Goal: Information Seeking & Learning: Learn about a topic

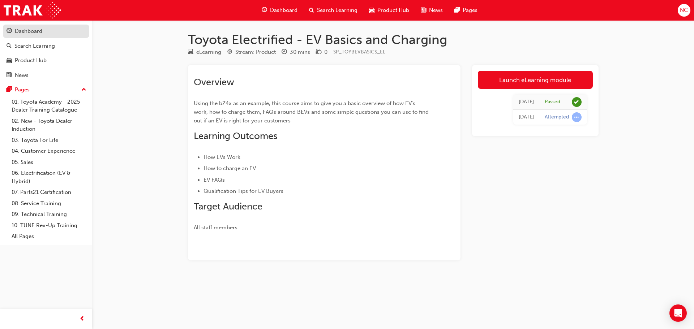
click at [27, 29] on div "Dashboard" at bounding box center [28, 31] width 27 height 8
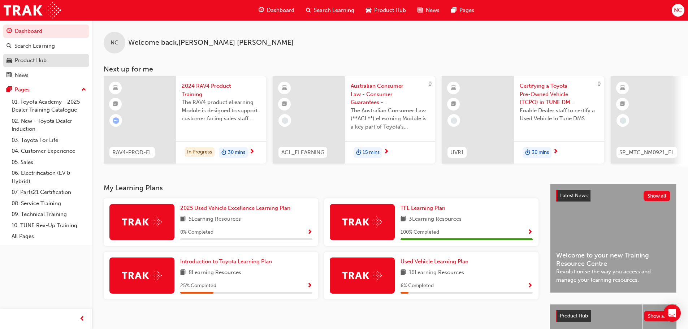
click at [44, 60] on div "Product Hub" at bounding box center [31, 60] width 32 height 8
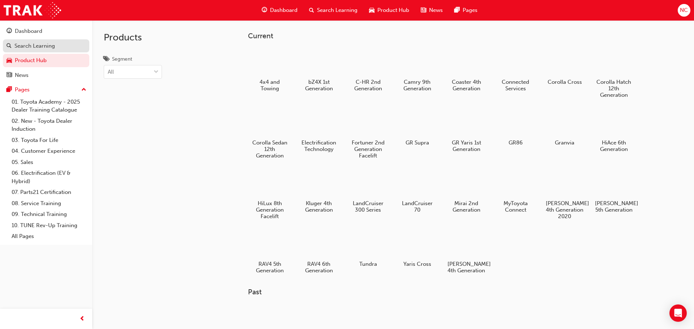
click at [48, 47] on div "Search Learning" at bounding box center [34, 46] width 40 height 8
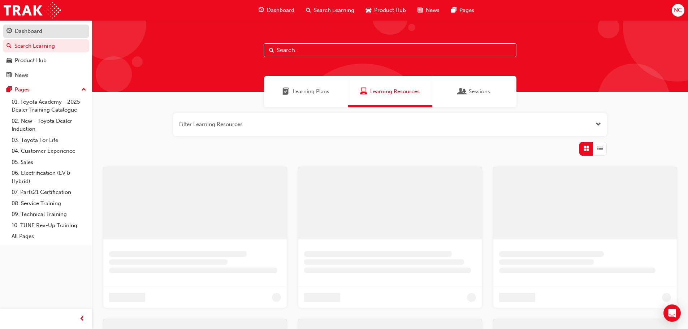
click at [61, 29] on div "Dashboard" at bounding box center [46, 31] width 79 height 9
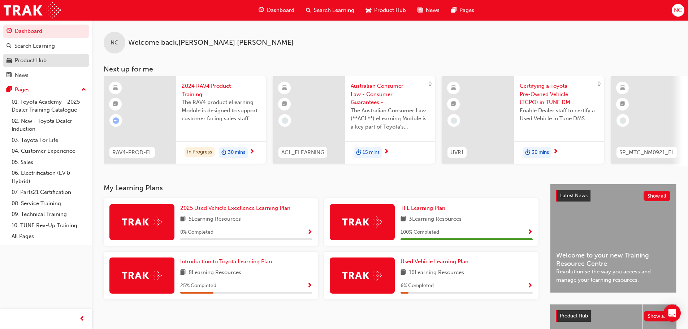
click at [33, 64] on div "Product Hub" at bounding box center [31, 60] width 32 height 8
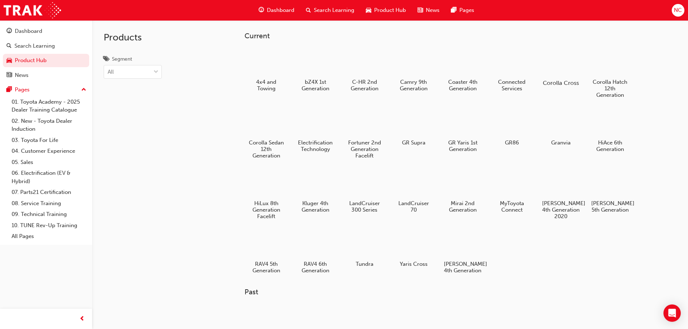
click at [561, 80] on h5 "Corolla Cross" at bounding box center [561, 82] width 40 height 7
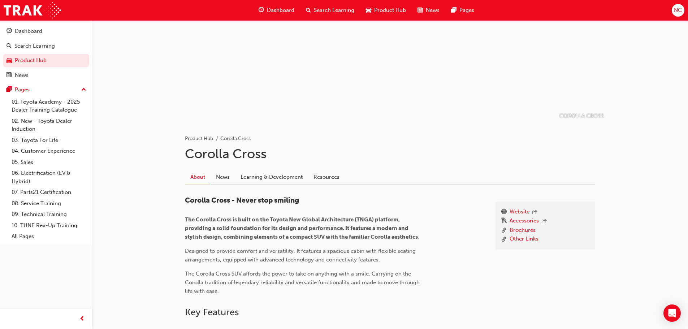
scroll to position [42, 0]
click at [345, 11] on span "Search Learning" at bounding box center [334, 10] width 40 height 8
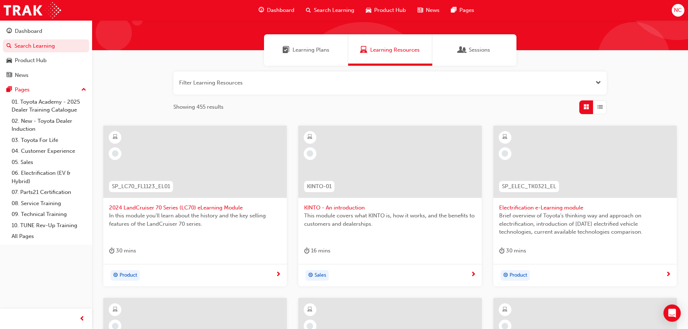
click at [309, 52] on span "Learning Plans" at bounding box center [311, 50] width 37 height 8
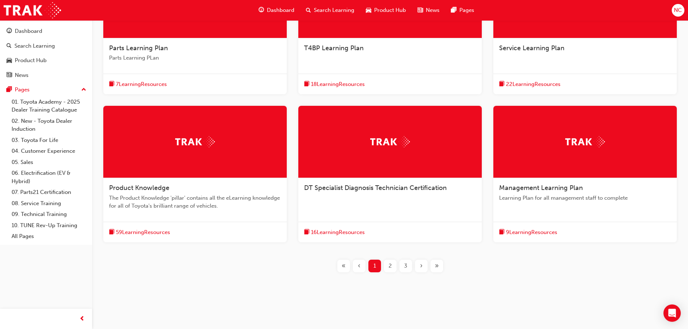
scroll to position [203, 0]
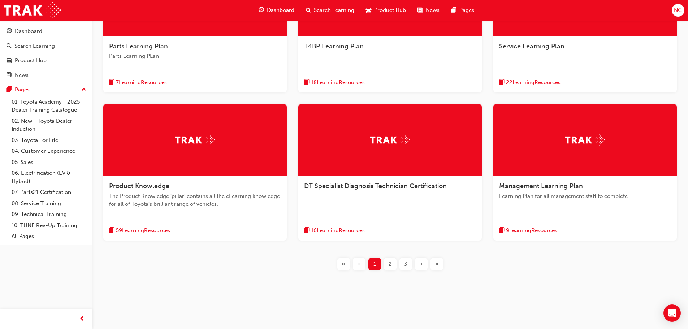
click at [151, 190] on div "Product Knowledge" at bounding box center [195, 186] width 172 height 9
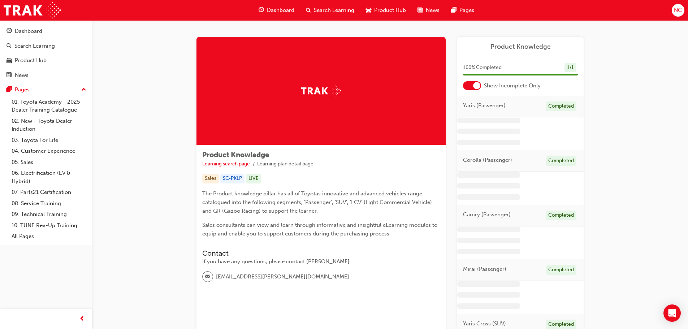
scroll to position [1, 0]
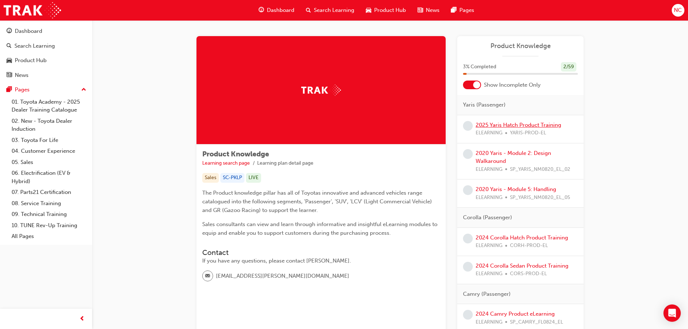
click at [504, 124] on link "2025 Yaris Hatch Product Training" at bounding box center [519, 125] width 86 height 7
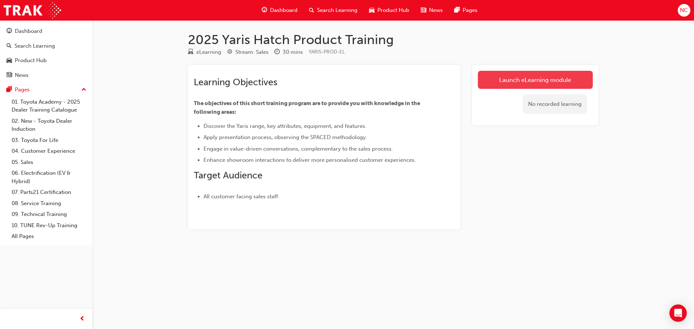
click at [539, 81] on link "Launch eLearning module" at bounding box center [535, 80] width 115 height 18
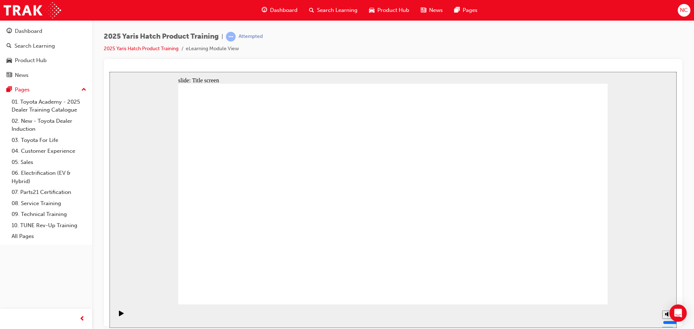
drag, startPoint x: 371, startPoint y: 274, endPoint x: 388, endPoint y: 282, distance: 18.7
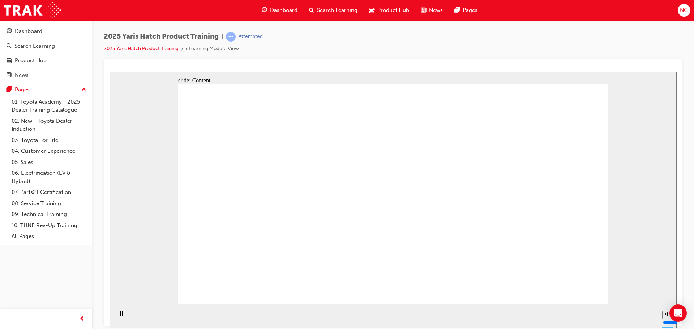
click at [49, 268] on div "Dashboard Search Learning Product Hub News Pages Pages 01. Toyota Academy - 202…" at bounding box center [46, 155] width 92 height 311
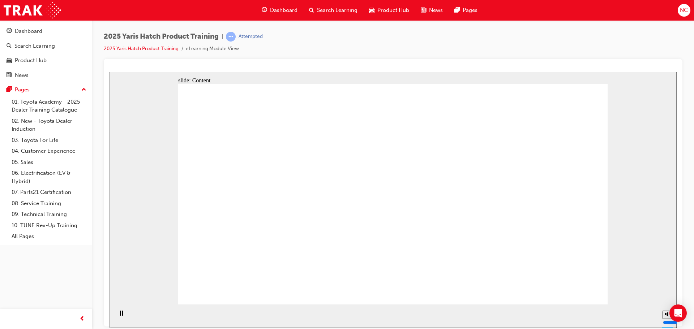
drag, startPoint x: 325, startPoint y: 213, endPoint x: 320, endPoint y: 197, distance: 17.3
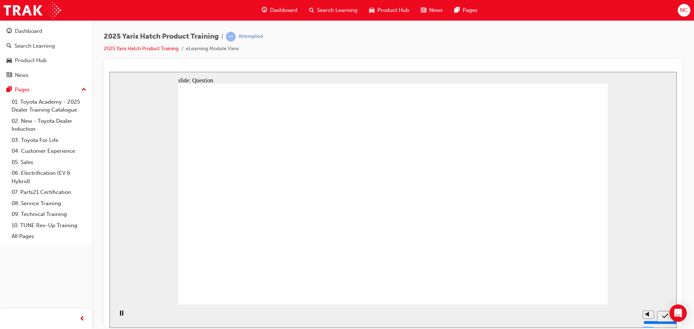
radio input "true"
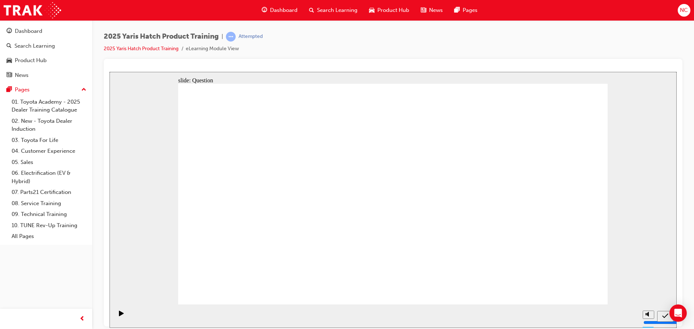
radio input "true"
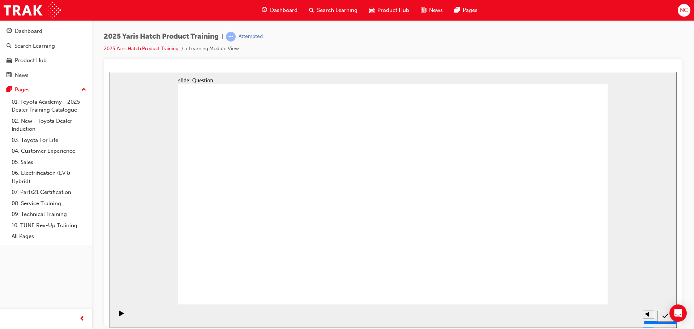
radio input "true"
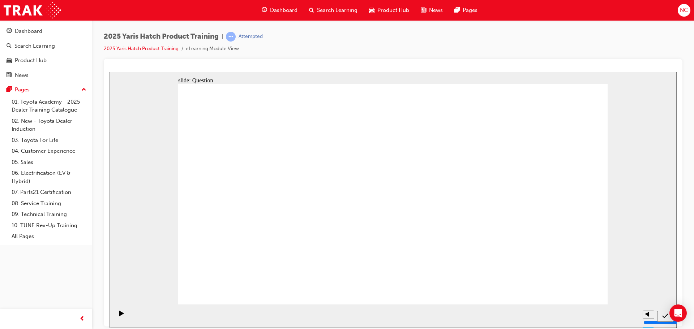
drag, startPoint x: 234, startPoint y: 237, endPoint x: 219, endPoint y: 169, distance: 70.1
drag, startPoint x: 387, startPoint y: 185, endPoint x: 238, endPoint y: 252, distance: 162.8
drag, startPoint x: 238, startPoint y: 190, endPoint x: 325, endPoint y: 259, distance: 110.9
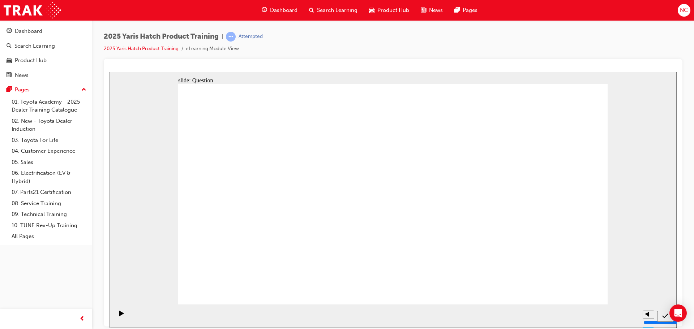
drag, startPoint x: 312, startPoint y: 191, endPoint x: 395, endPoint y: 259, distance: 106.8
drag, startPoint x: 455, startPoint y: 197, endPoint x: 458, endPoint y: 262, distance: 64.7
drag, startPoint x: 552, startPoint y: 184, endPoint x: 558, endPoint y: 255, distance: 71.8
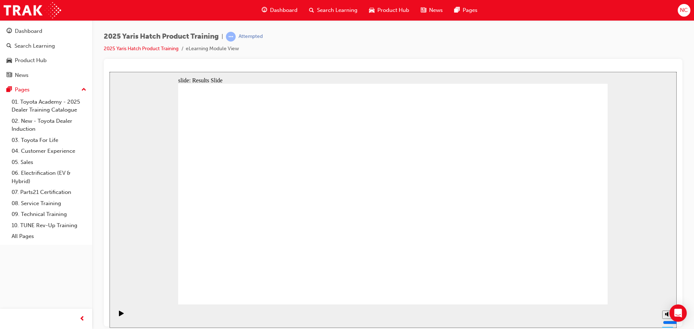
radio input "true"
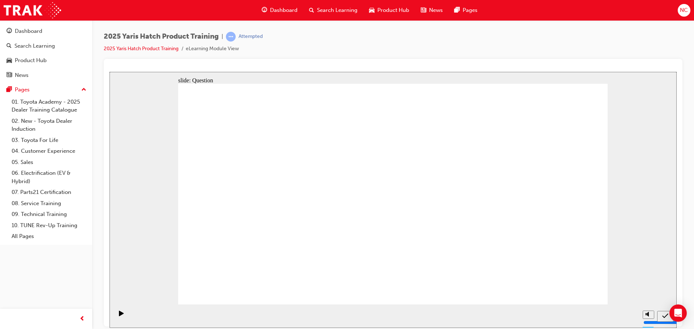
radio input "true"
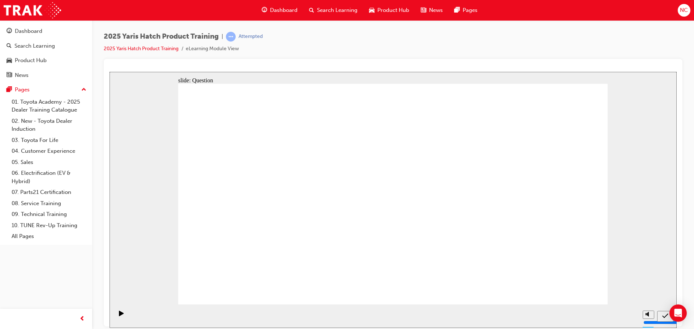
radio input "true"
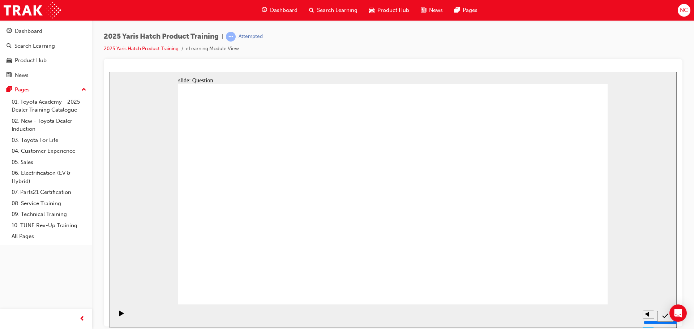
drag, startPoint x: 224, startPoint y: 182, endPoint x: 528, endPoint y: 249, distance: 311.8
drag, startPoint x: 328, startPoint y: 193, endPoint x: 406, endPoint y: 259, distance: 102.8
drag, startPoint x: 401, startPoint y: 186, endPoint x: 478, endPoint y: 251, distance: 100.5
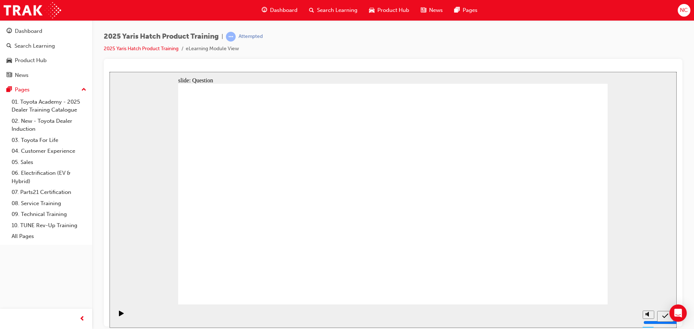
drag, startPoint x: 443, startPoint y: 182, endPoint x: 292, endPoint y: 245, distance: 164.0
drag, startPoint x: 546, startPoint y: 184, endPoint x: 242, endPoint y: 248, distance: 310.4
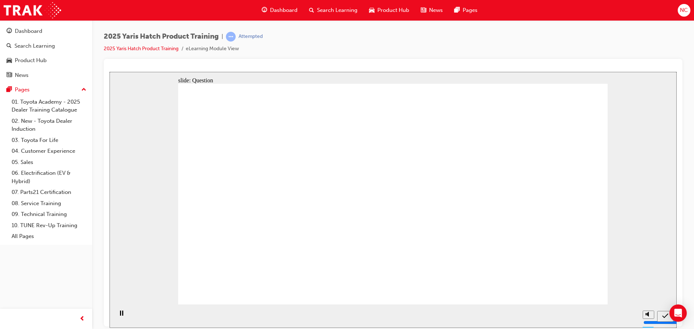
radio input "true"
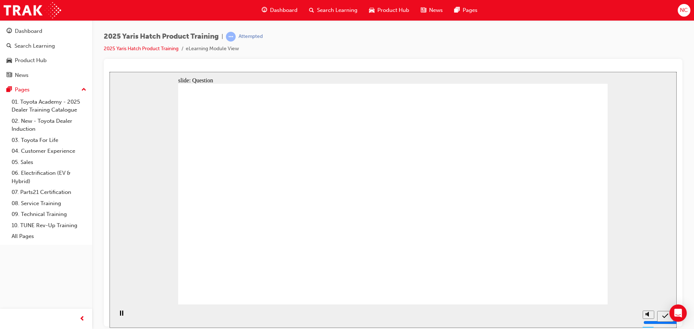
radio input "true"
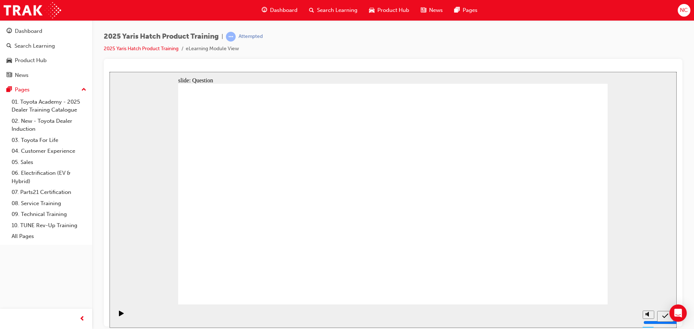
radio input "true"
drag, startPoint x: 252, startPoint y: 198, endPoint x: 255, endPoint y: 258, distance: 60.4
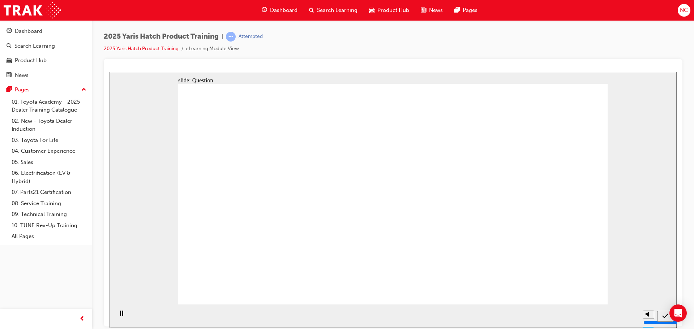
drag, startPoint x: 297, startPoint y: 207, endPoint x: 292, endPoint y: 263, distance: 56.2
drag, startPoint x: 380, startPoint y: 210, endPoint x: 379, endPoint y: 256, distance: 46.2
drag, startPoint x: 457, startPoint y: 198, endPoint x: 459, endPoint y: 221, distance: 23.5
drag, startPoint x: 521, startPoint y: 193, endPoint x: 528, endPoint y: 258, distance: 65.0
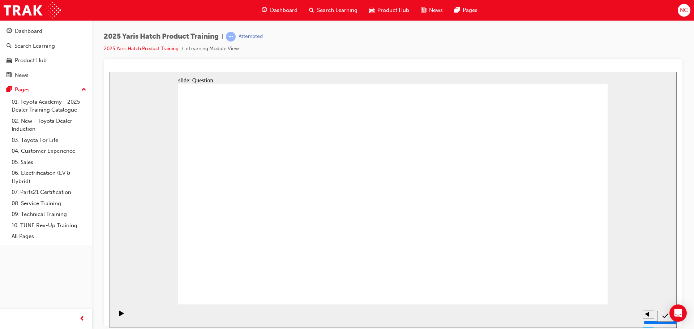
radio input "true"
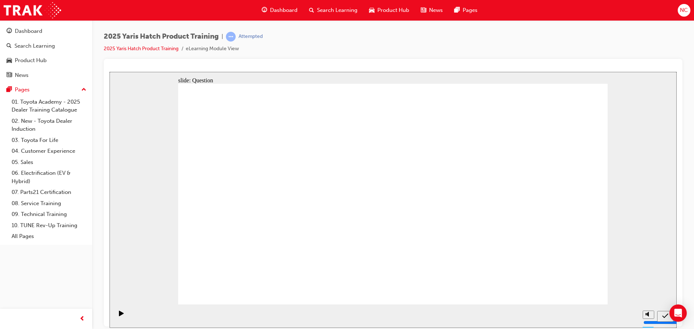
radio input "true"
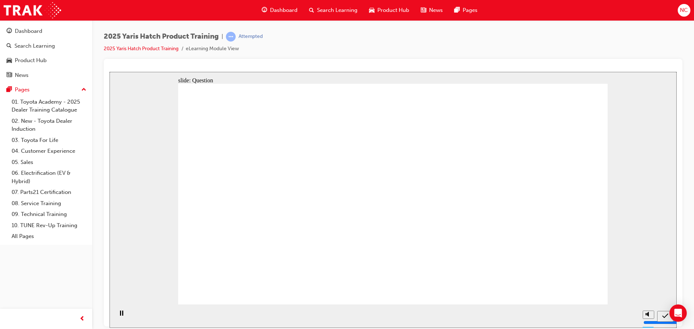
radio input "true"
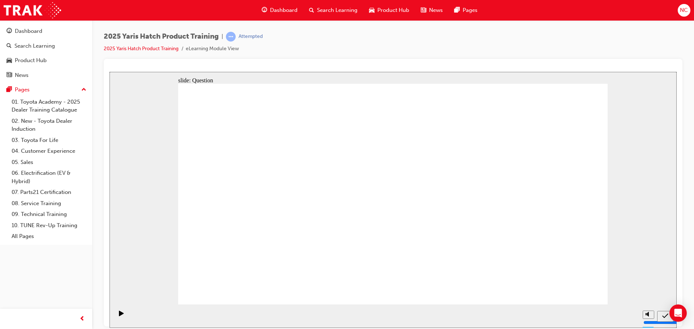
drag, startPoint x: 199, startPoint y: 147, endPoint x: 247, endPoint y: 174, distance: 55.5
drag, startPoint x: 487, startPoint y: 217, endPoint x: 486, endPoint y: 225, distance: 7.7
radio input "true"
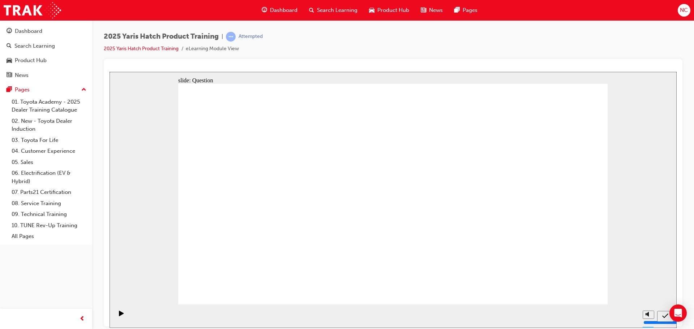
drag, startPoint x: 240, startPoint y: 185, endPoint x: 550, endPoint y: 255, distance: 317.4
drag, startPoint x: 325, startPoint y: 185, endPoint x: 251, endPoint y: 250, distance: 98.3
drag, startPoint x: 390, startPoint y: 190, endPoint x: 466, endPoint y: 257, distance: 100.8
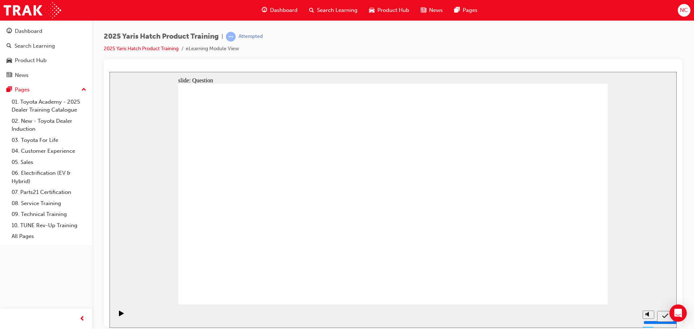
drag, startPoint x: 548, startPoint y: 193, endPoint x: 394, endPoint y: 258, distance: 167.2
drag, startPoint x: 463, startPoint y: 189, endPoint x: 307, endPoint y: 252, distance: 169.0
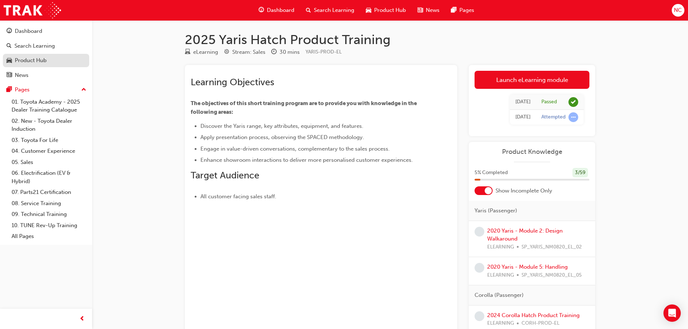
click at [18, 60] on div "Product Hub" at bounding box center [31, 60] width 32 height 8
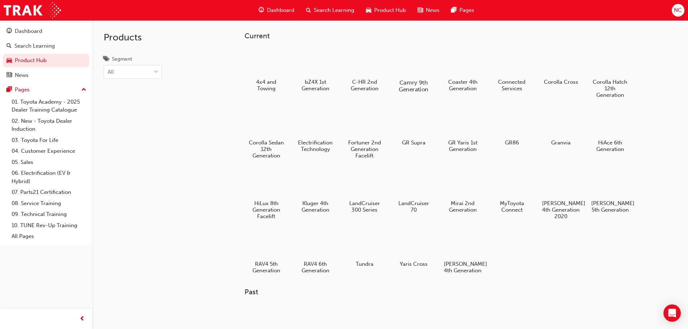
click at [409, 83] on h5 "Camry 9th Generation" at bounding box center [413, 86] width 40 height 14
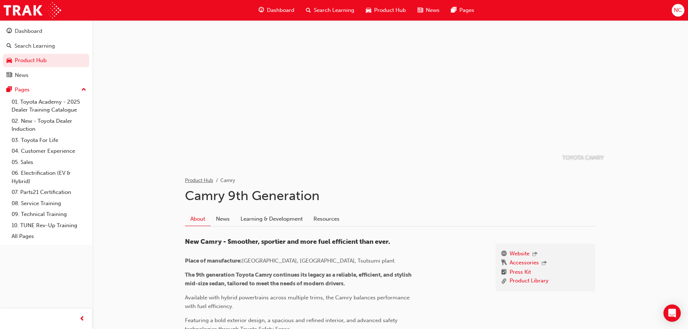
click at [206, 180] on link "Product Hub" at bounding box center [199, 180] width 28 height 6
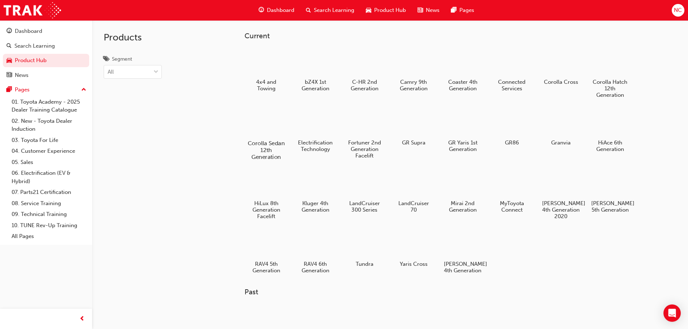
click at [259, 125] on div at bounding box center [266, 122] width 40 height 29
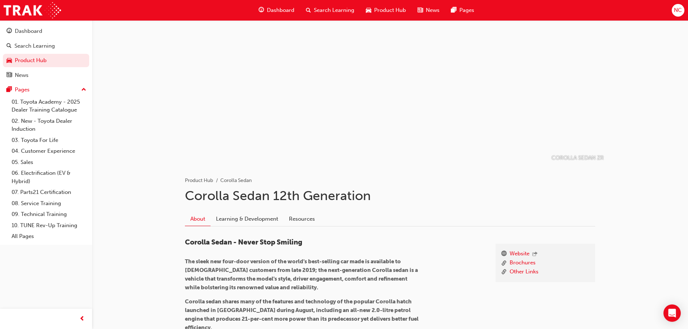
click at [374, 95] on div at bounding box center [389, 92] width 433 height 144
click at [579, 157] on p "COROLLA SEDAN ZR" at bounding box center [578, 158] width 52 height 8
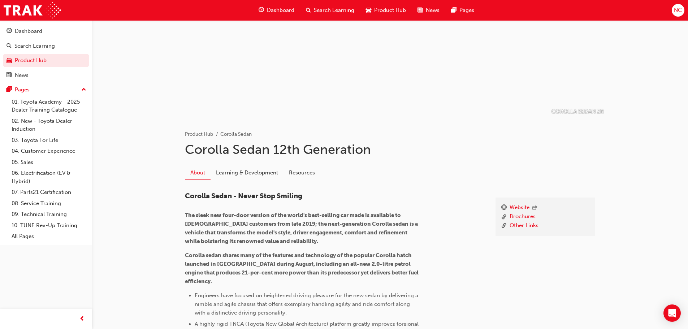
scroll to position [46, 0]
click at [261, 174] on link "Learning & Development" at bounding box center [247, 173] width 73 height 14
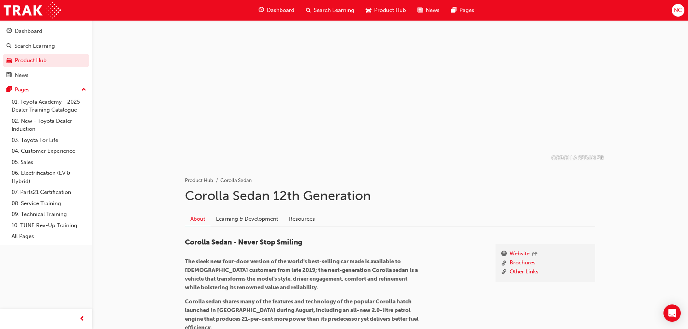
scroll to position [46, 0]
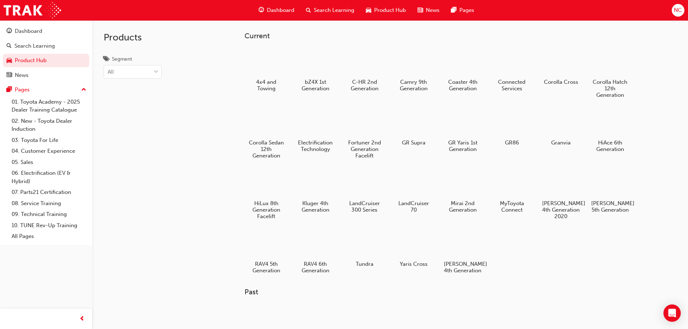
click at [424, 265] on h5 "Yaris Cross" at bounding box center [414, 264] width 38 height 7
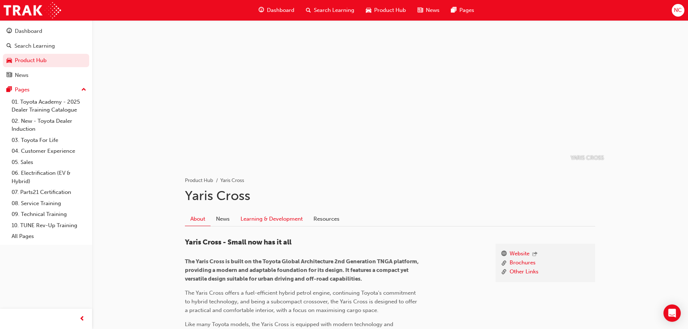
click at [260, 220] on link "Learning & Development" at bounding box center [271, 219] width 73 height 14
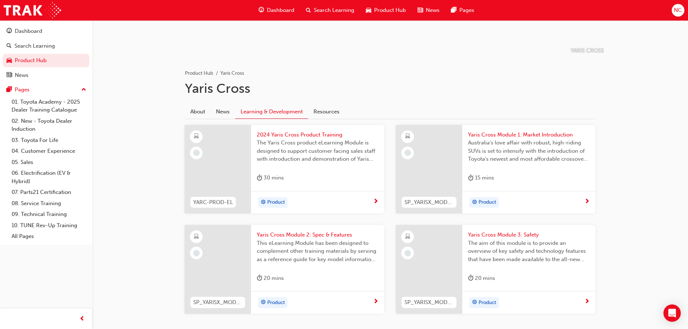
scroll to position [108, 0]
click at [307, 134] on span "2024 Yaris Cross Product Training" at bounding box center [318, 134] width 122 height 8
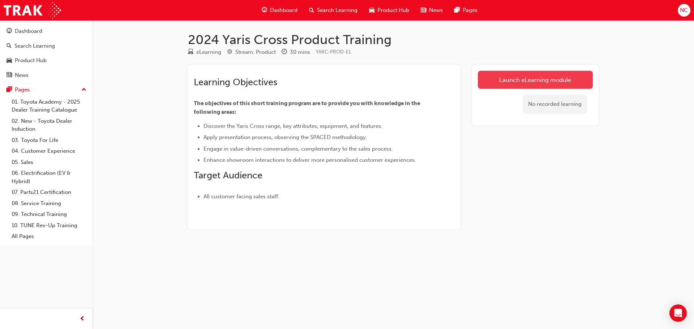
click at [533, 77] on link "Launch eLearning module" at bounding box center [535, 80] width 115 height 18
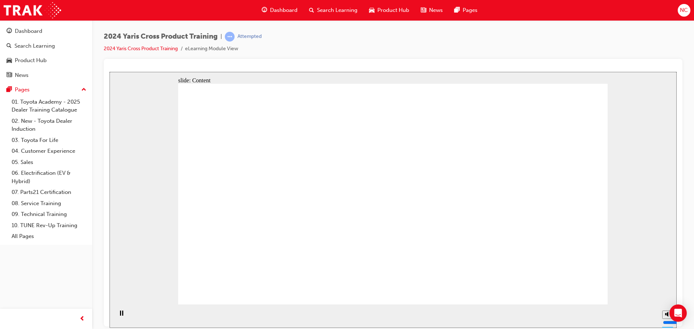
drag, startPoint x: 284, startPoint y: 162, endPoint x: 285, endPoint y: 174, distance: 12.7
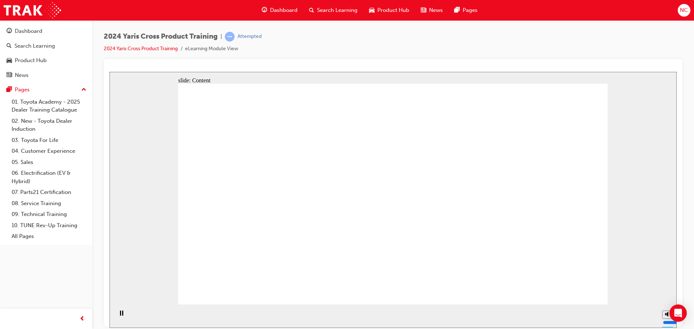
drag, startPoint x: 271, startPoint y: 247, endPoint x: 272, endPoint y: 235, distance: 12.0
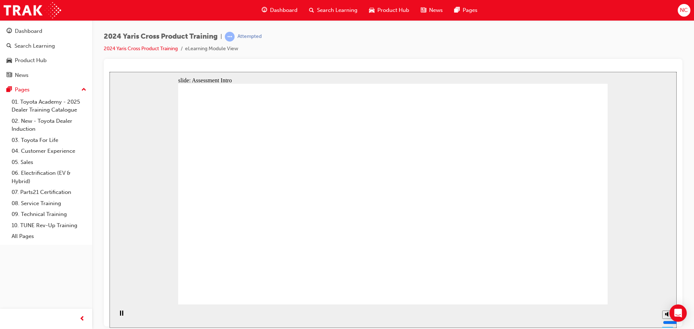
radio input "true"
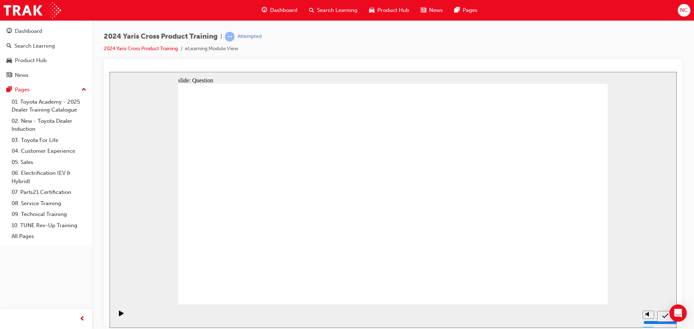
radio input "true"
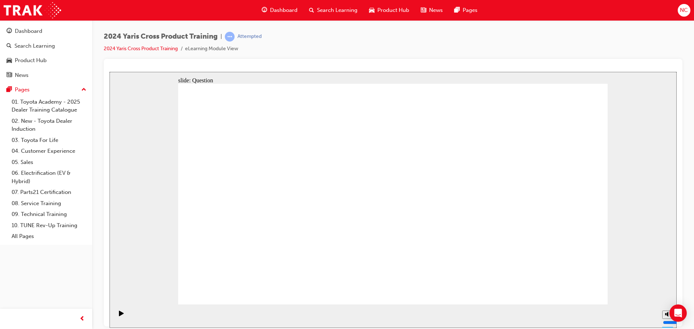
checkbox input "true"
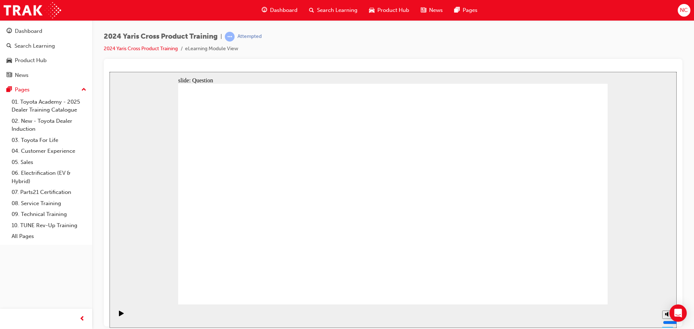
radio input "true"
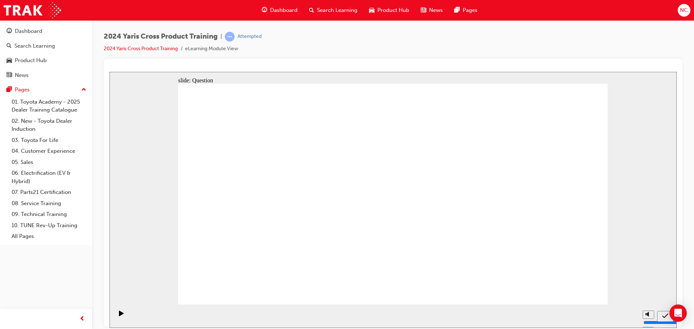
drag, startPoint x: 249, startPoint y: 195, endPoint x: 262, endPoint y: 253, distance: 59.4
drag, startPoint x: 312, startPoint y: 194, endPoint x: 344, endPoint y: 278, distance: 89.4
drag, startPoint x: 439, startPoint y: 183, endPoint x: 439, endPoint y: 252, distance: 69.4
drag, startPoint x: 514, startPoint y: 175, endPoint x: 501, endPoint y: 244, distance: 70.2
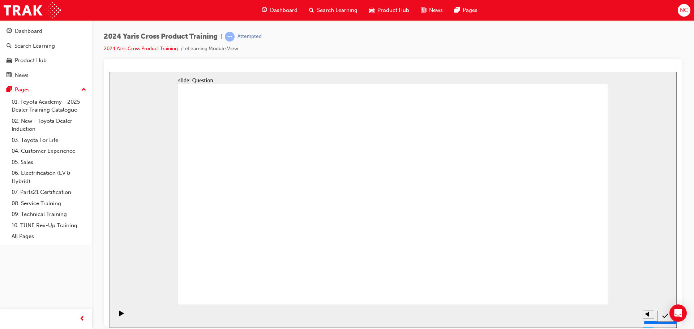
radio input "true"
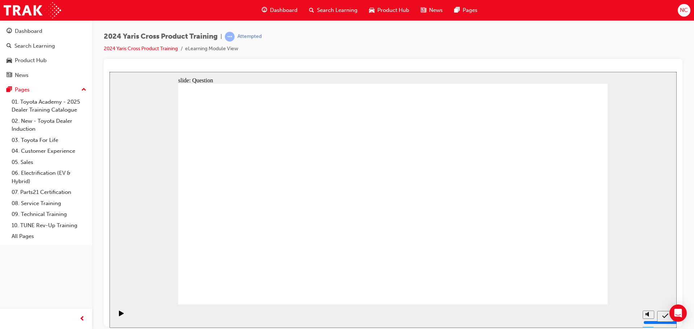
radio input "true"
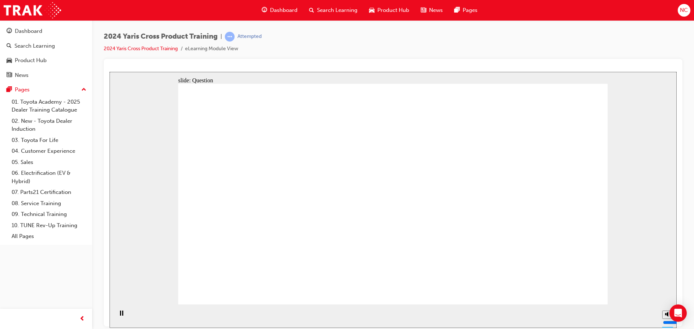
checkbox input "true"
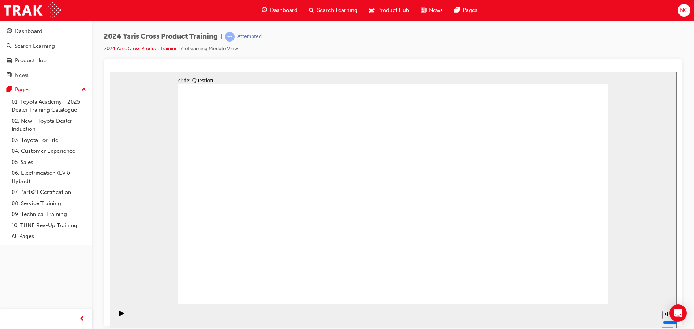
drag, startPoint x: 480, startPoint y: 189, endPoint x: 481, endPoint y: 195, distance: 6.2
radio input "true"
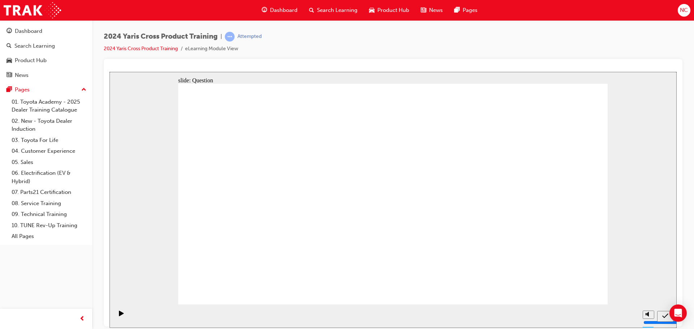
drag, startPoint x: 276, startPoint y: 187, endPoint x: 445, endPoint y: 258, distance: 183.9
drag, startPoint x: 351, startPoint y: 186, endPoint x: 509, endPoint y: 259, distance: 173.1
drag, startPoint x: 374, startPoint y: 212, endPoint x: 259, endPoint y: 260, distance: 124.0
drag, startPoint x: 511, startPoint y: 189, endPoint x: 341, endPoint y: 263, distance: 185.2
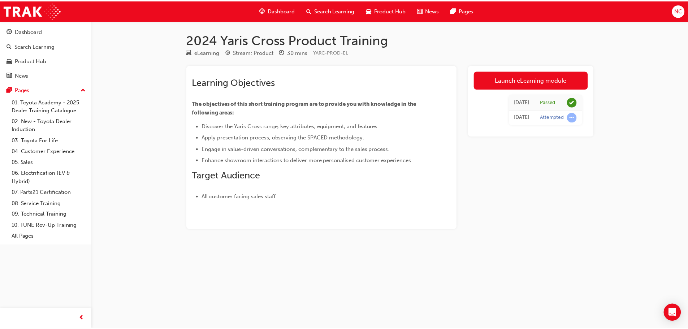
scroll to position [108, 0]
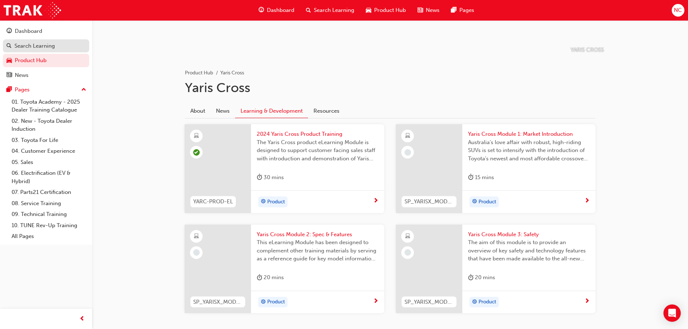
click at [41, 48] on div "Search Learning" at bounding box center [34, 46] width 40 height 8
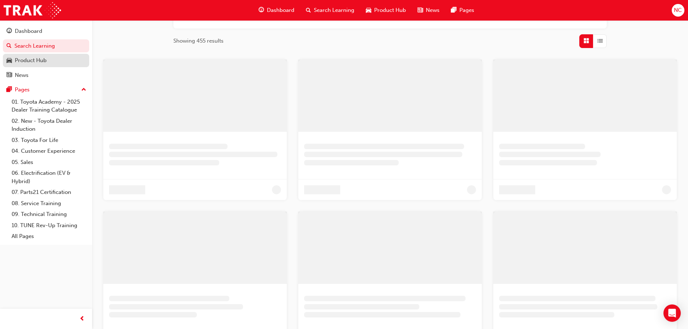
click at [42, 60] on div "Product Hub" at bounding box center [31, 60] width 32 height 8
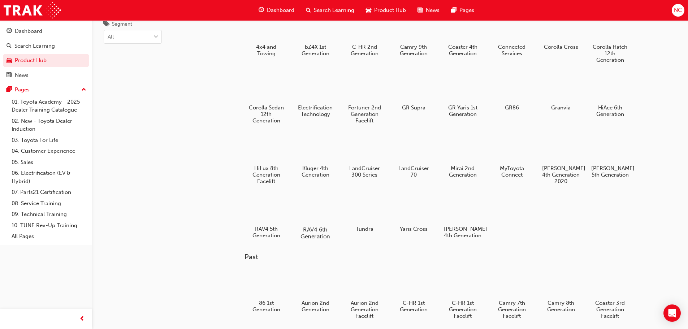
scroll to position [35, 0]
click at [271, 213] on div at bounding box center [266, 208] width 40 height 29
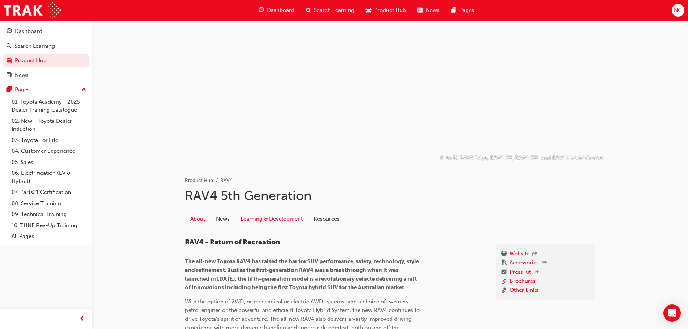
click at [292, 220] on link "Learning & Development" at bounding box center [271, 219] width 73 height 14
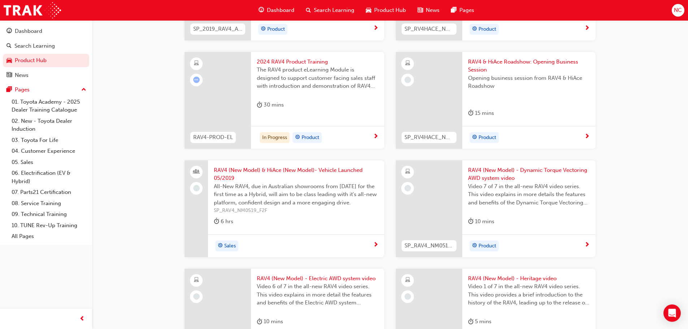
scroll to position [397, 0]
click at [288, 60] on span "2024 RAV4 Product Training" at bounding box center [318, 61] width 122 height 8
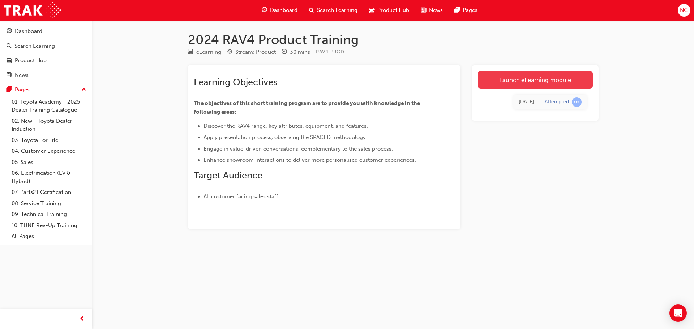
click at [510, 83] on link "Launch eLearning module" at bounding box center [535, 80] width 115 height 18
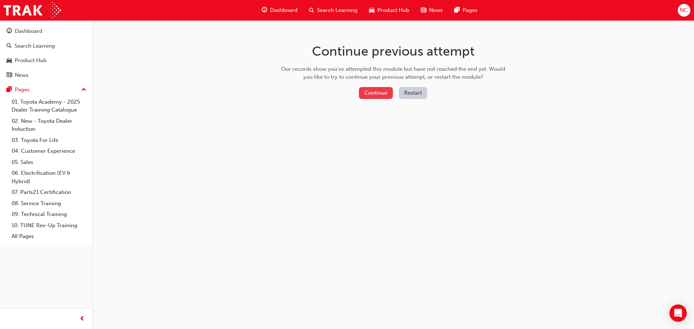
click at [377, 94] on button "Continue" at bounding box center [376, 93] width 34 height 12
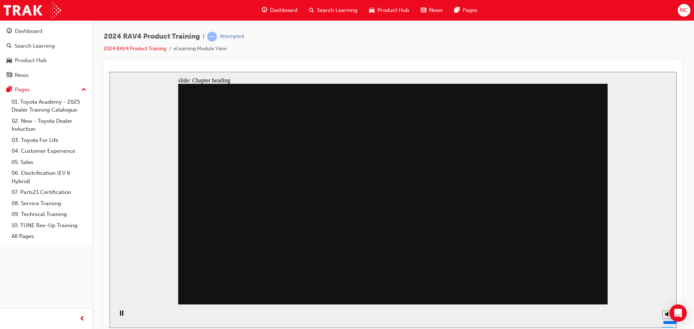
drag, startPoint x: 312, startPoint y: 232, endPoint x: 376, endPoint y: 247, distance: 65.4
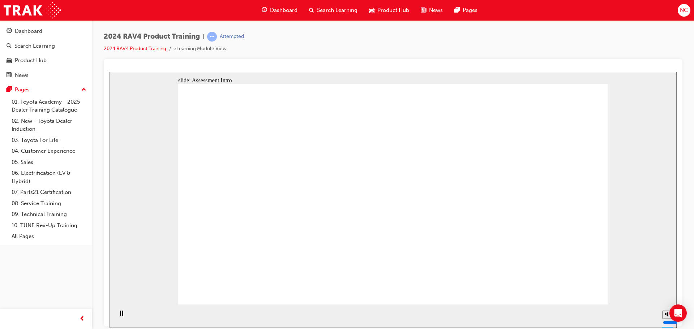
radio input "true"
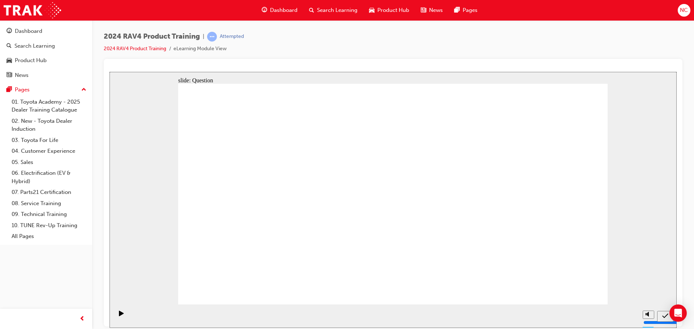
radio input "true"
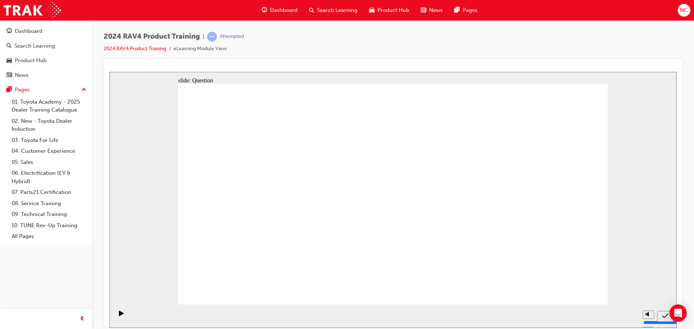
radio input "true"
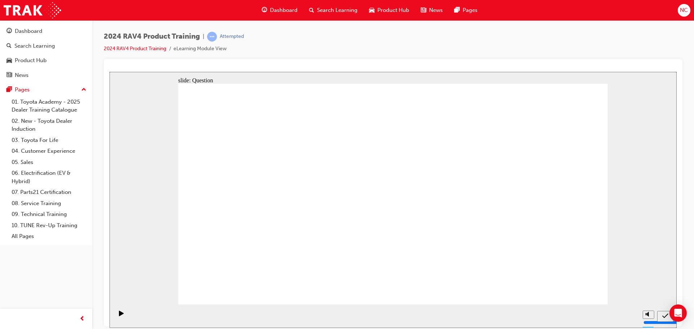
radio input "true"
drag, startPoint x: 276, startPoint y: 193, endPoint x: 295, endPoint y: 252, distance: 62.3
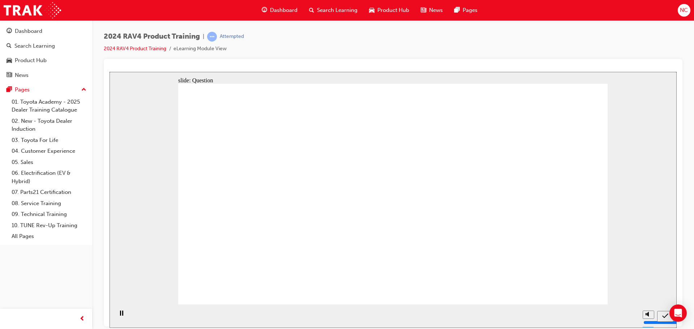
drag, startPoint x: 332, startPoint y: 198, endPoint x: 340, endPoint y: 263, distance: 65.5
drag, startPoint x: 429, startPoint y: 181, endPoint x: 419, endPoint y: 251, distance: 70.8
drag, startPoint x: 511, startPoint y: 206, endPoint x: 499, endPoint y: 260, distance: 55.6
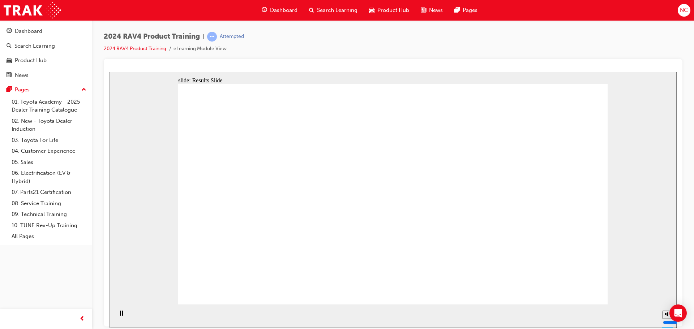
radio input "true"
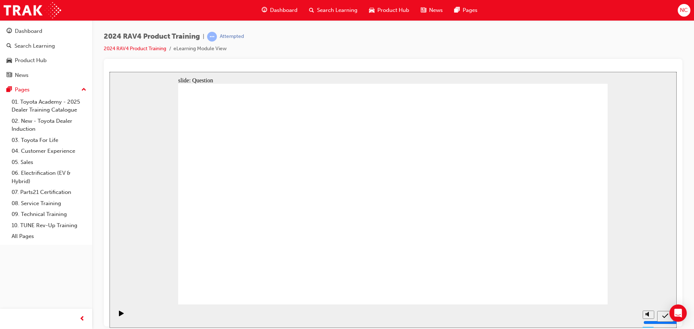
radio input "true"
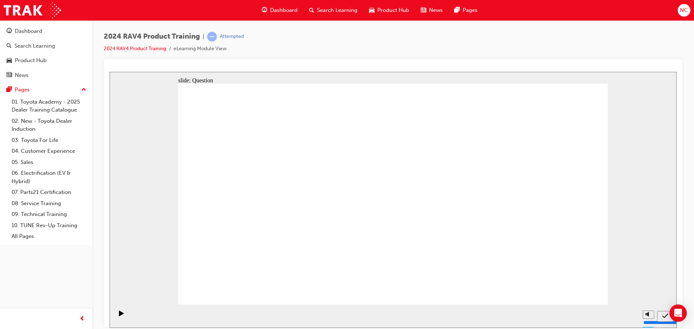
radio input "true"
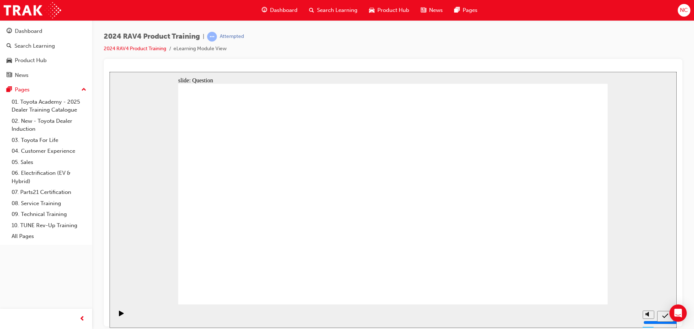
drag, startPoint x: 265, startPoint y: 194, endPoint x: 292, endPoint y: 271, distance: 81.6
drag, startPoint x: 357, startPoint y: 178, endPoint x: 513, endPoint y: 254, distance: 173.0
drag, startPoint x: 518, startPoint y: 185, endPoint x: 341, endPoint y: 256, distance: 191.4
drag, startPoint x: 401, startPoint y: 195, endPoint x: 389, endPoint y: 264, distance: 70.0
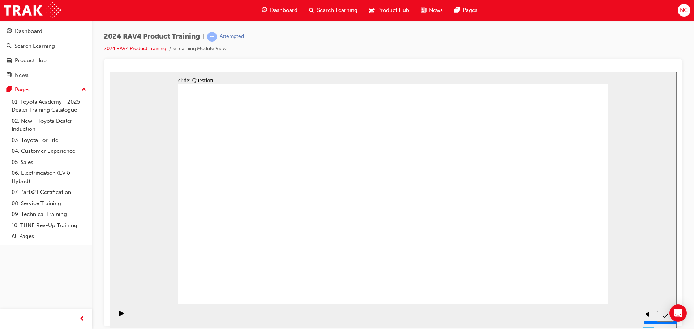
radio input "true"
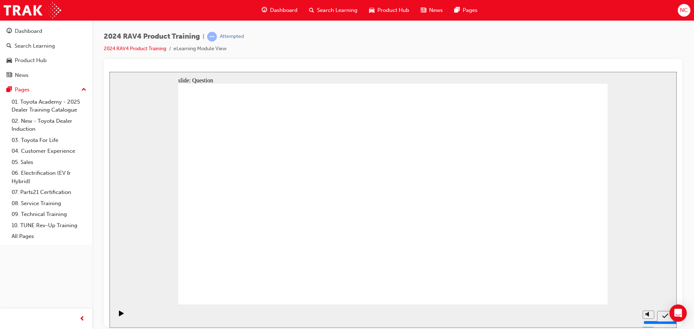
radio input "true"
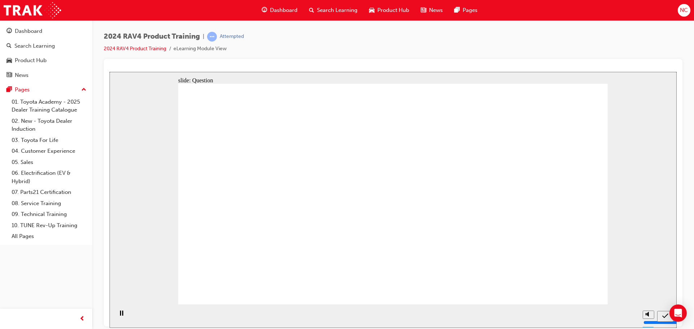
radio input "true"
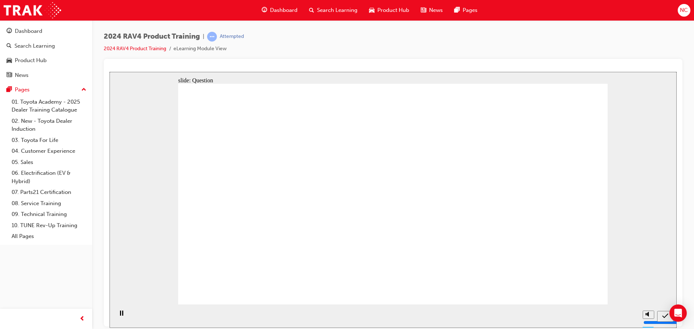
radio input "true"
drag, startPoint x: 353, startPoint y: 183, endPoint x: 511, endPoint y: 259, distance: 175.9
drag, startPoint x: 234, startPoint y: 173, endPoint x: 405, endPoint y: 248, distance: 187.3
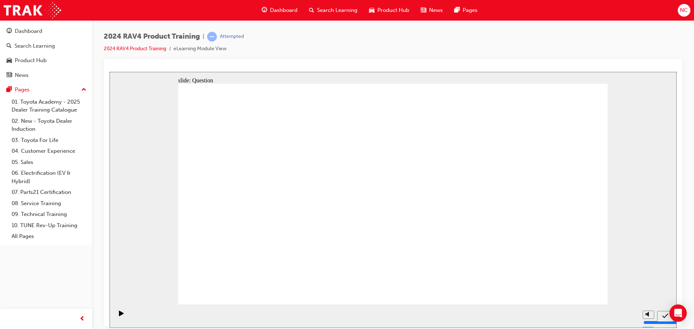
drag, startPoint x: 501, startPoint y: 186, endPoint x: 324, endPoint y: 258, distance: 190.6
drag, startPoint x: 429, startPoint y: 232, endPoint x: 274, endPoint y: 232, distance: 155.0
drag, startPoint x: 290, startPoint y: 254, endPoint x: 287, endPoint y: 175, distance: 79.1
drag, startPoint x: 449, startPoint y: 180, endPoint x: 291, endPoint y: 252, distance: 174.1
drag, startPoint x: 262, startPoint y: 155, endPoint x: 426, endPoint y: 241, distance: 185.7
